Goal: Task Accomplishment & Management: Use online tool/utility

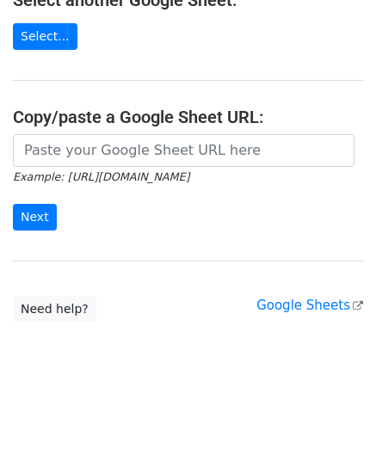
scroll to position [225, 0]
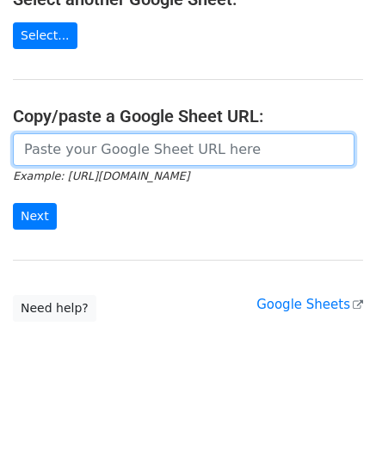
click at [106, 153] on input "url" at bounding box center [183, 149] width 341 height 33
paste input "[URL][DOMAIN_NAME]"
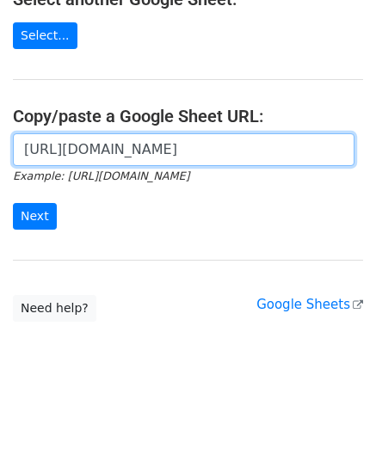
scroll to position [0, 360]
type input "[URL][DOMAIN_NAME]"
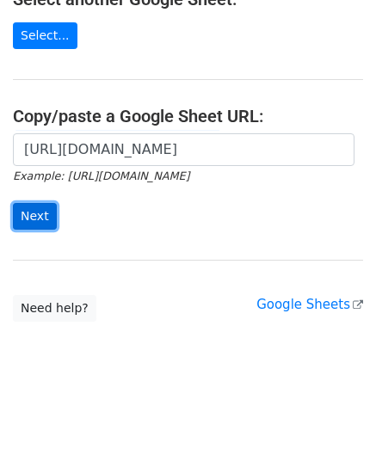
click at [34, 214] on input "Next" at bounding box center [35, 216] width 44 height 27
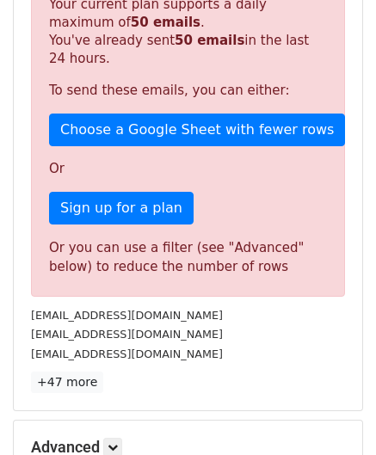
scroll to position [580, 0]
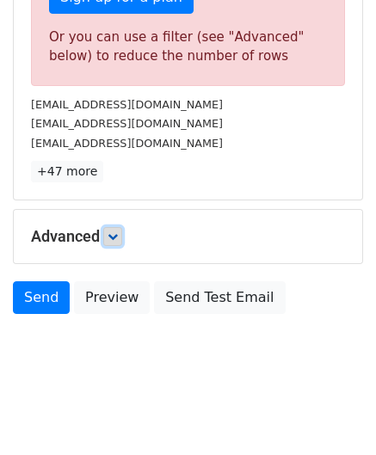
click at [118, 235] on icon at bounding box center [112, 236] width 10 height 10
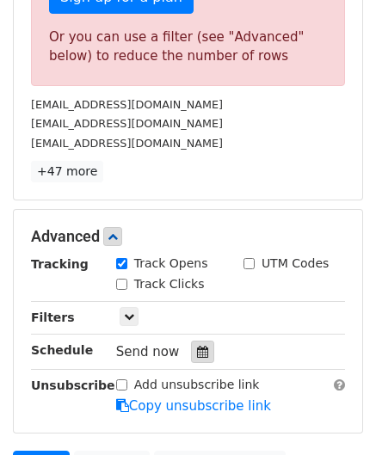
click at [200, 346] on div at bounding box center [202, 351] width 23 height 22
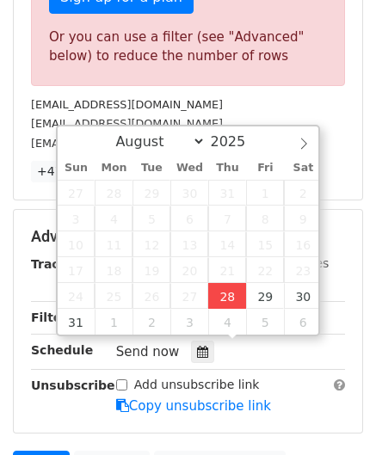
type input "[DATE] 12:00"
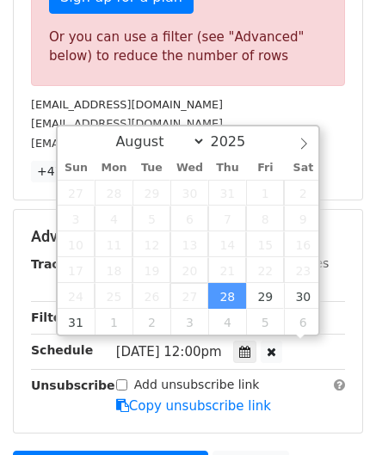
scroll to position [0, 0]
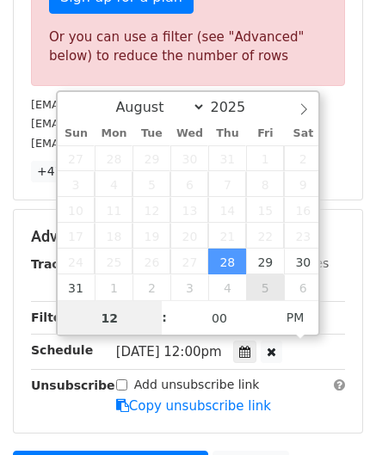
paste input "8"
type input "8"
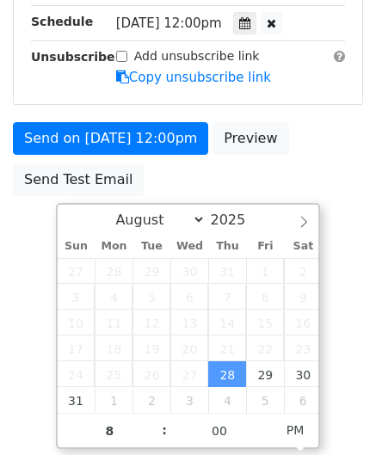
type input "[DATE] 20:00"
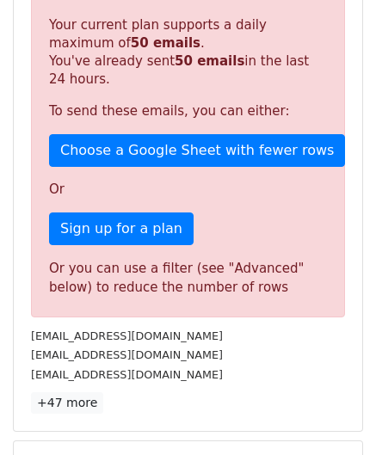
scroll to position [788, 0]
